Goal: Information Seeking & Learning: Learn about a topic

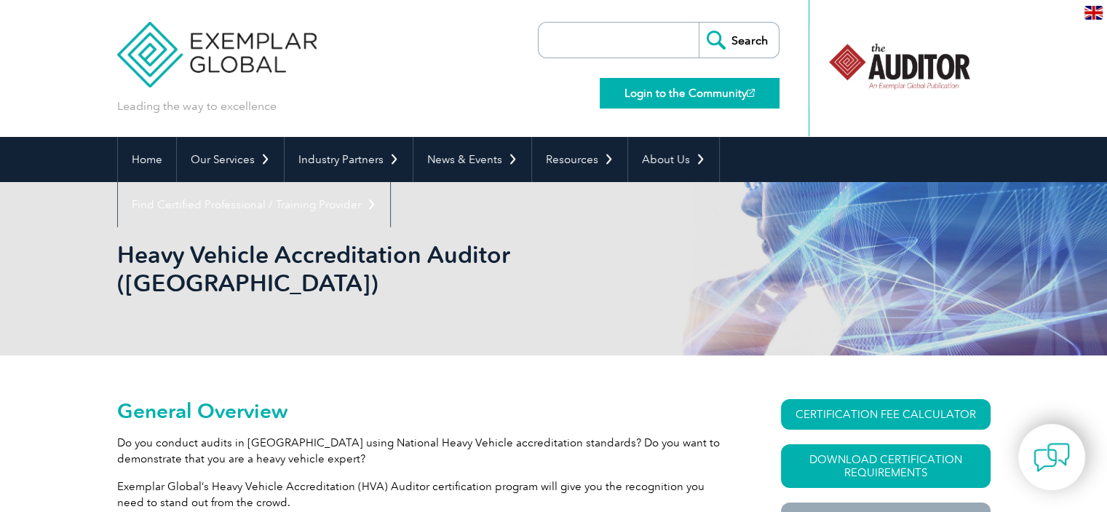
click at [735, 94] on link "Login to the Community" at bounding box center [690, 93] width 180 height 31
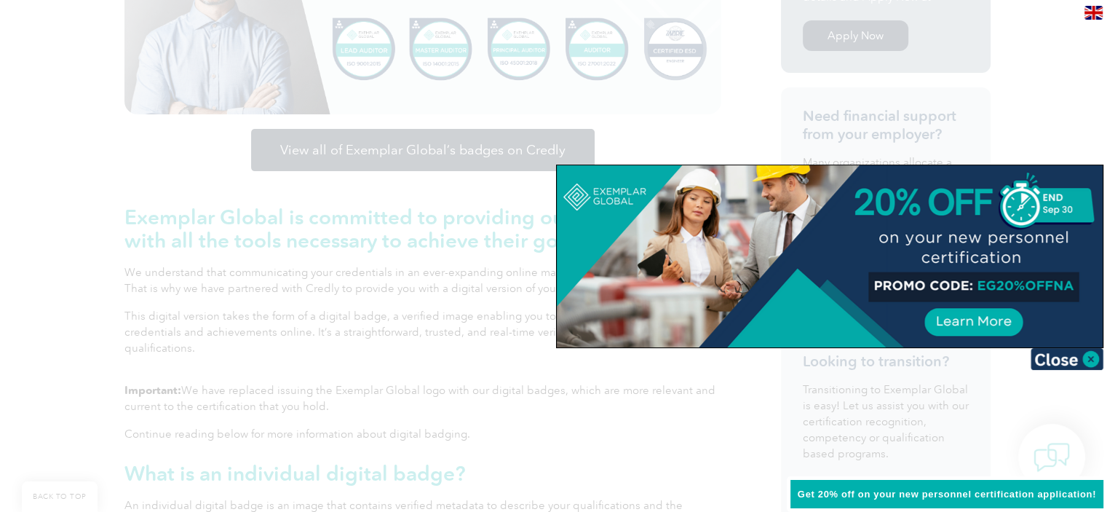
scroll to position [510, 0]
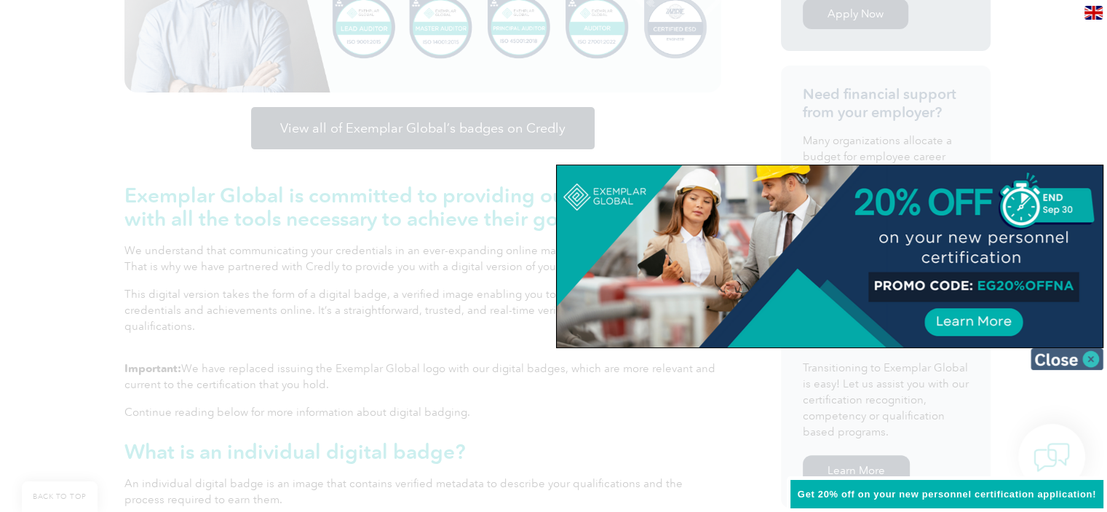
click at [1093, 360] on img at bounding box center [1067, 359] width 73 height 22
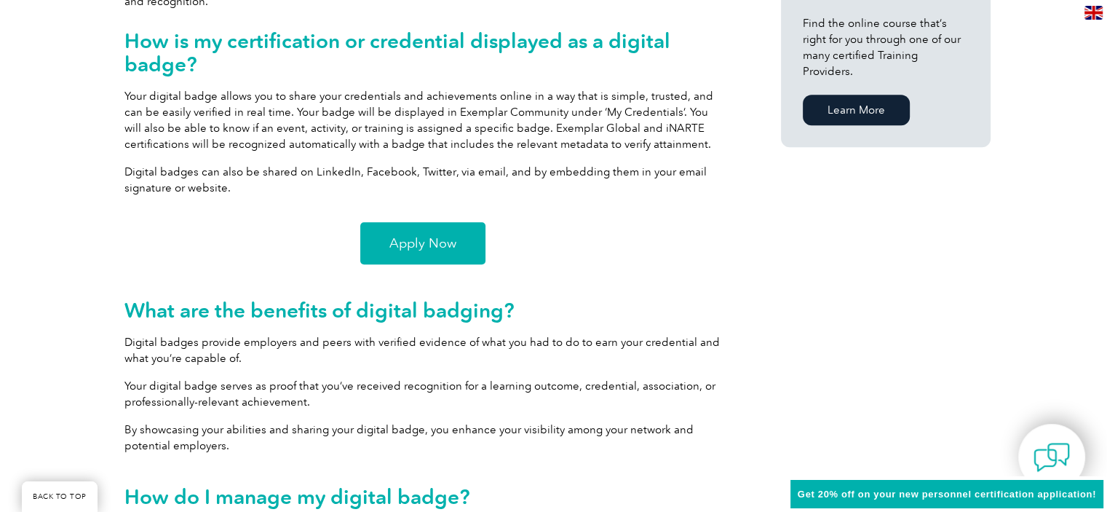
scroll to position [1073, 0]
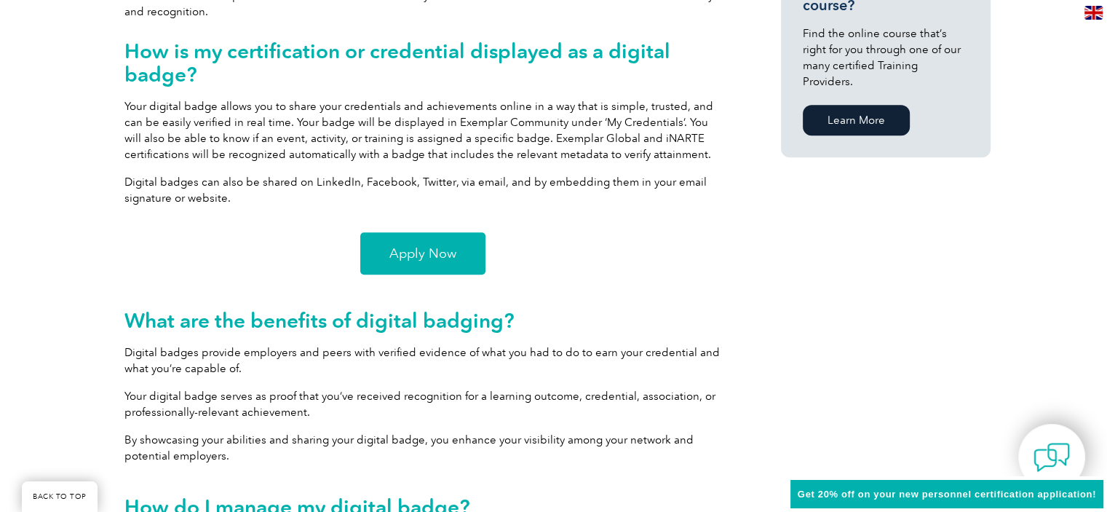
click at [456, 253] on link "Apply Now" at bounding box center [422, 253] width 125 height 42
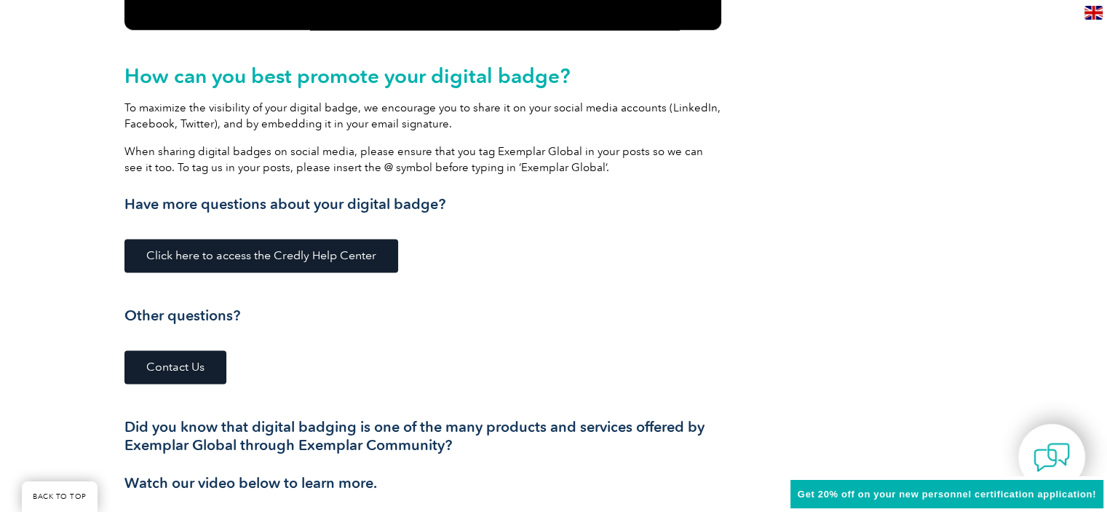
scroll to position [1947, 0]
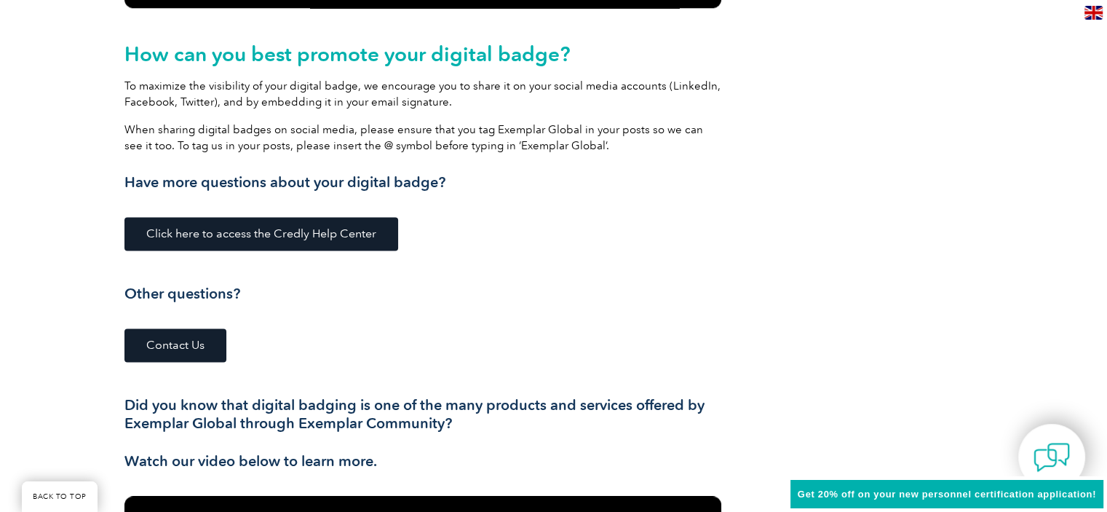
click at [365, 234] on span "Click here to access the Credly Help Center" at bounding box center [261, 234] width 230 height 12
